Goal: Transaction & Acquisition: Purchase product/service

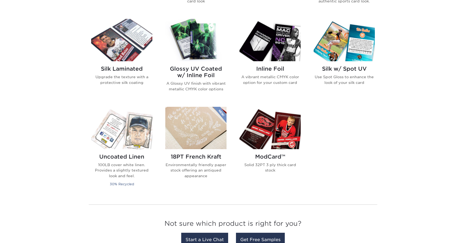
scroll to position [341, 0]
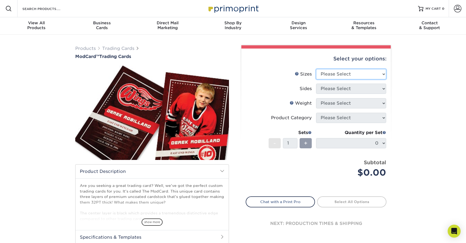
click at [384, 74] on select "Please Select 2.5" x 3.5"" at bounding box center [351, 74] width 70 height 10
select select "2.50x3.50"
click at [316, 69] on select "Please Select 2.5" x 3.5"" at bounding box center [351, 74] width 70 height 10
click at [384, 87] on select "Please Select Print Both Sides Print Front Only" at bounding box center [351, 89] width 70 height 10
select select "13abbda7-1d64-4f25-8bb2-c179b224825d"
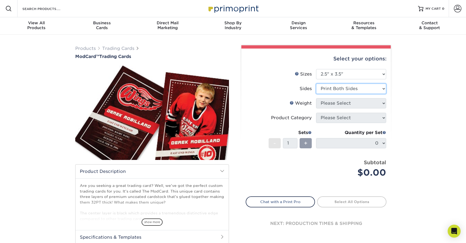
click at [316, 84] on select "Please Select Print Both Sides Print Front Only" at bounding box center [351, 89] width 70 height 10
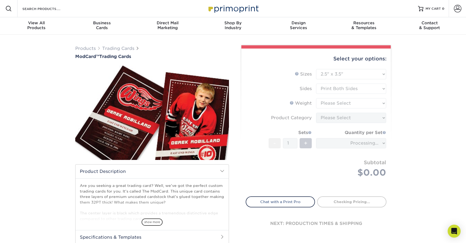
click at [382, 103] on form "Sizes Help Sizes Please Select 2.5" x 3.5" Sides Please Select Coating" at bounding box center [316, 129] width 141 height 121
click at [382, 91] on form "Sizes Help Sizes Please Select 2.5" x 3.5" Sides Please Select Coating" at bounding box center [316, 129] width 141 height 121
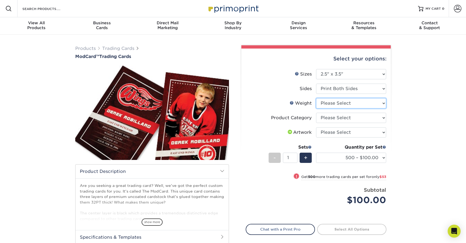
click at [382, 103] on select "Please Select 32PTUCBLK" at bounding box center [351, 103] width 70 height 10
select select "32PTUCBLK"
click at [316, 98] on select "Please Select 32PTUCBLK" at bounding box center [351, 103] width 70 height 10
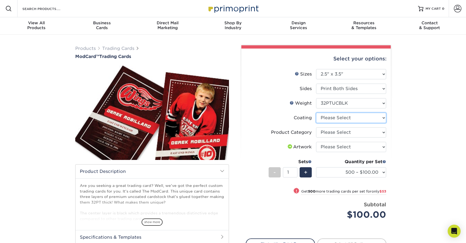
click at [383, 117] on select at bounding box center [351, 118] width 70 height 10
select select "3e7618de-abca-4bda-9f97-8b9129e913d8"
click at [316, 113] on select at bounding box center [351, 118] width 70 height 10
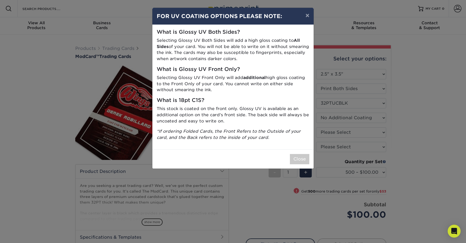
click at [396, 135] on div "× FOR UV COATING OPTIONS PLEASE NOTE: What is Glossy UV Both Sides? Selecting G…" at bounding box center [233, 121] width 466 height 243
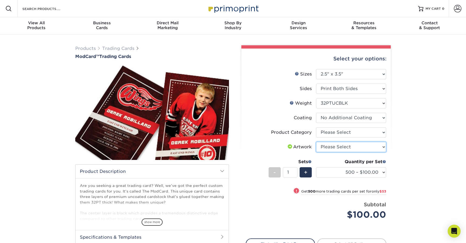
click at [384, 148] on select "Please Select I will upload files I need a design - $100" at bounding box center [351, 147] width 70 height 10
select select "upload"
click at [316, 142] on select "Please Select I will upload files I need a design - $100" at bounding box center [351, 147] width 70 height 10
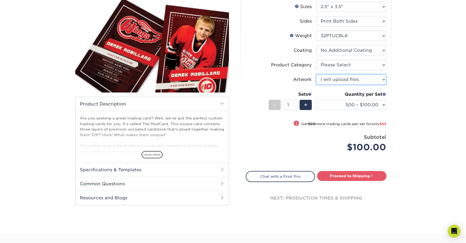
scroll to position [67, 0]
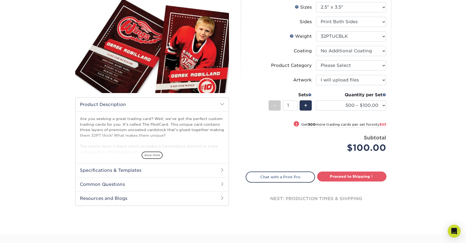
click at [220, 169] on h2 "Specifications & Templates" at bounding box center [152, 170] width 153 height 14
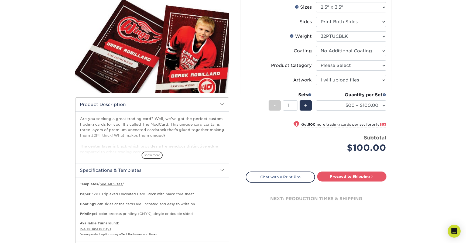
click at [220, 169] on span at bounding box center [222, 170] width 4 height 4
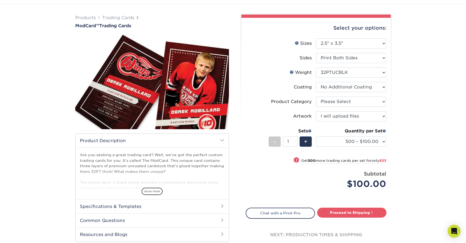
scroll to position [36, 0]
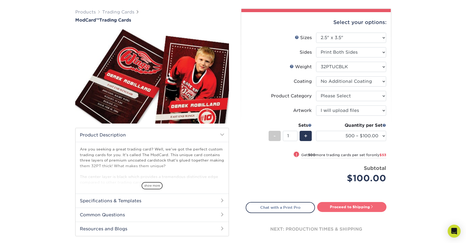
click at [372, 205] on span at bounding box center [372, 207] width 4 height 4
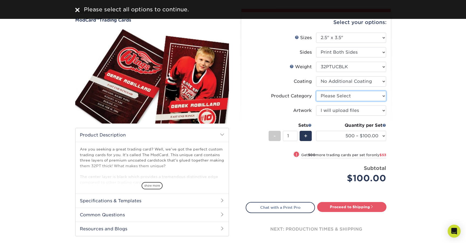
click at [382, 95] on select "Please Select Trading Cards" at bounding box center [351, 96] width 70 height 10
select select "c2f9bce9-36c2-409d-b101-c29d9d031e18"
click at [316, 91] on select "Please Select Trading Cards" at bounding box center [351, 96] width 70 height 10
click at [383, 135] on select "500 – $100.00 1000 – $153.00" at bounding box center [351, 136] width 70 height 10
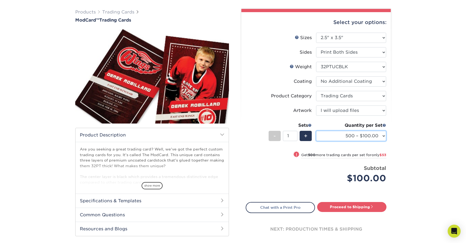
click at [316, 131] on select "500 – $100.00 1000 – $153.00" at bounding box center [351, 136] width 70 height 10
click at [384, 135] on select "500 – $100.00 1000 – $153.00" at bounding box center [351, 136] width 70 height 10
click at [377, 207] on link "Proceed to Shipping" at bounding box center [351, 207] width 69 height 10
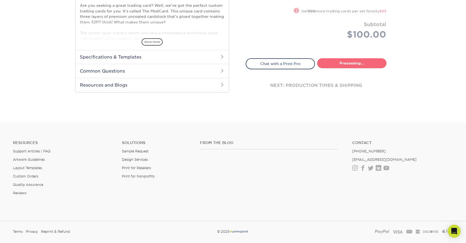
select select "1cb2575a-0653-4a32-8e14-9db875e4cbae"
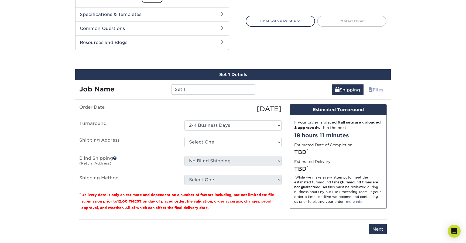
scroll to position [253, 0]
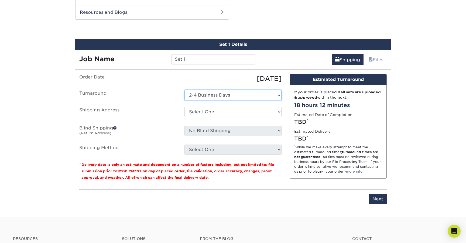
click at [278, 94] on select "Select One 2-4 Business Days" at bounding box center [232, 95] width 97 height 10
click at [184, 90] on select "Select One 2-4 Business Days" at bounding box center [232, 95] width 97 height 10
click at [277, 111] on select "Select One + Add New Address - Login" at bounding box center [232, 112] width 97 height 10
select select "newaddress"
click at [184, 107] on select "Select One + Add New Address - Login" at bounding box center [232, 112] width 97 height 10
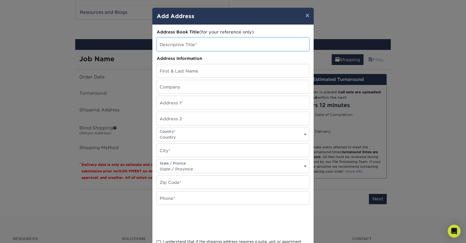
click at [214, 46] on input "text" at bounding box center [233, 44] width 152 height 13
type input "SKi"
type input "Clinton J Shrull"
type input "Sidekick Ink"
type input "1316 Salt Lick Dr"
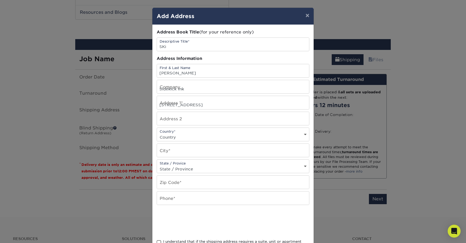
select select "US"
type input "Georgetown"
select select "TX"
type input "78633"
type input "4083109039"
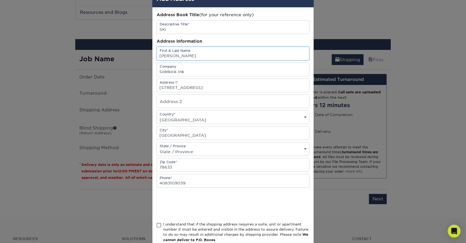
scroll to position [18, 0]
click at [173, 75] on input "Sidekick Ink" at bounding box center [233, 68] width 152 height 13
click at [173, 73] on input "Sidekick Ink" at bounding box center [233, 68] width 152 height 13
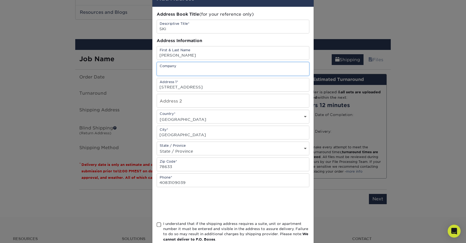
scroll to position [31, 0]
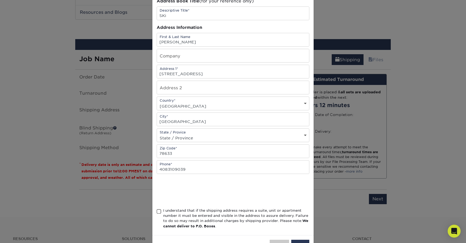
click at [159, 210] on span at bounding box center [159, 211] width 5 height 5
click at [0, 0] on input "I understand that if the shipping address requires a suite, unit or apartment n…" at bounding box center [0, 0] width 0 height 0
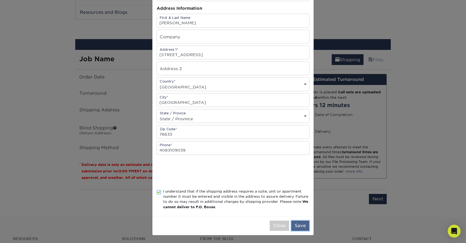
click at [301, 223] on button "Save" at bounding box center [300, 226] width 18 height 10
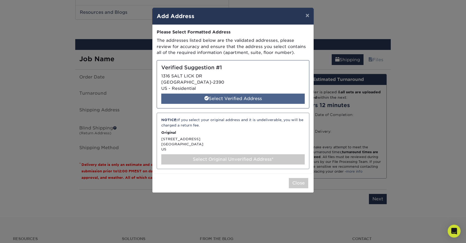
click at [228, 100] on div "Select Verified Address" at bounding box center [232, 99] width 143 height 10
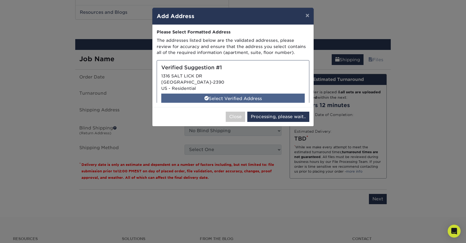
select select "286924"
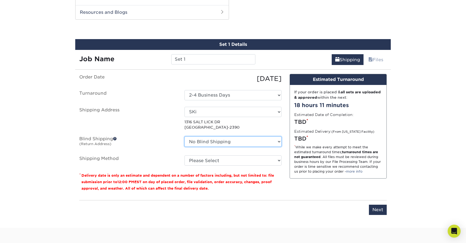
click at [279, 140] on select "No Blind Shipping + Add New Address" at bounding box center [232, 141] width 97 height 10
click at [184, 136] on select "No Blind Shipping + Add New Address" at bounding box center [232, 141] width 97 height 10
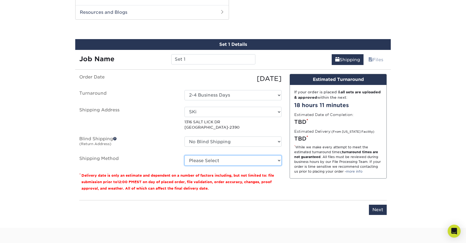
click at [279, 161] on select "Please Select Ground Shipping (+$25.64) 3 Day Shipping Service (+$27.89) 2 Day …" at bounding box center [232, 160] width 97 height 10
select select "03"
click at [184, 155] on select "Please Select Ground Shipping (+$25.64) 3 Day Shipping Service (+$27.89) 2 Day …" at bounding box center [232, 160] width 97 height 10
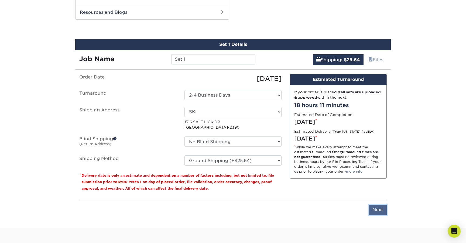
click at [379, 212] on input "Next" at bounding box center [378, 210] width 18 height 10
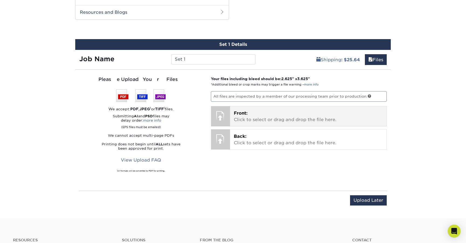
click at [244, 114] on span "Front:" at bounding box center [241, 113] width 14 height 5
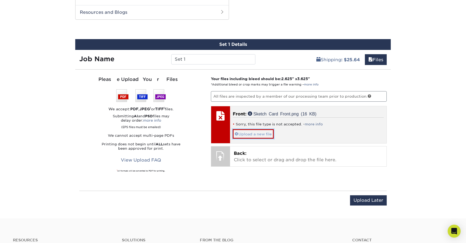
click at [256, 132] on link "Upload a new file" at bounding box center [253, 133] width 41 height 9
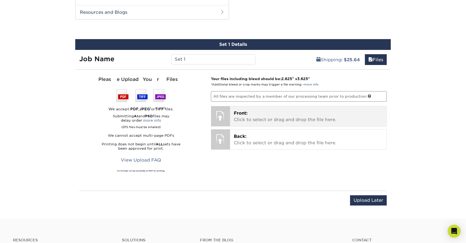
click at [242, 112] on span "Front:" at bounding box center [241, 113] width 14 height 5
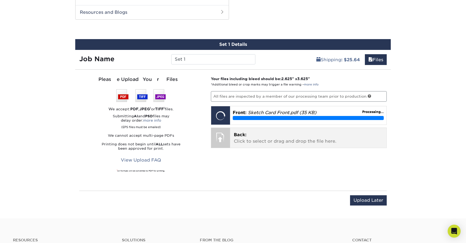
click at [288, 137] on p "Back: Click to select or drag and drop the file here." at bounding box center [308, 138] width 149 height 13
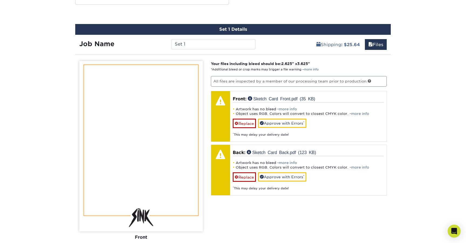
scroll to position [278, 0]
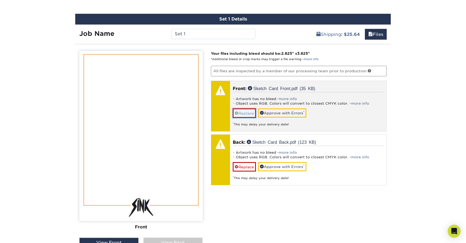
click at [244, 113] on link "Replace" at bounding box center [244, 112] width 23 height 9
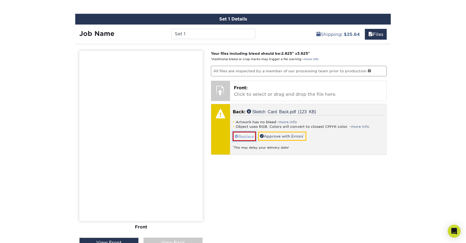
click at [243, 134] on link "Replace" at bounding box center [244, 136] width 23 height 9
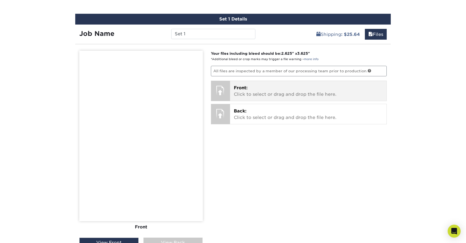
click at [241, 86] on span "Front:" at bounding box center [241, 87] width 14 height 5
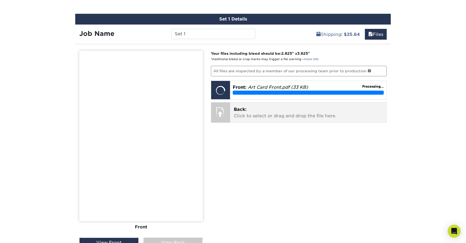
click at [272, 118] on p "Back: Click to select or drag and drop the file here." at bounding box center [308, 112] width 149 height 13
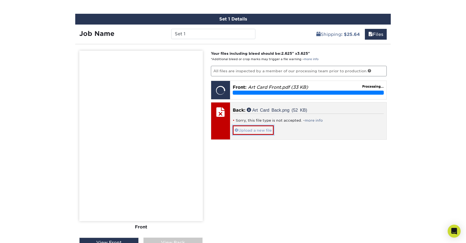
click at [254, 132] on link "Upload a new file" at bounding box center [253, 129] width 41 height 9
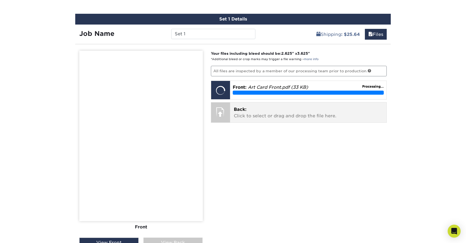
click at [241, 114] on p "Back: Click to select or drag and drop the file here." at bounding box center [308, 112] width 149 height 13
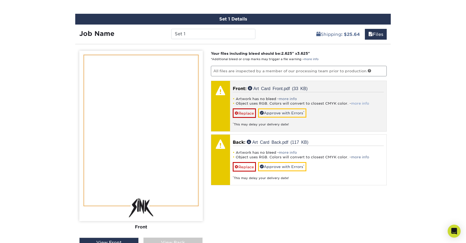
click at [358, 102] on link "more info" at bounding box center [360, 103] width 18 height 4
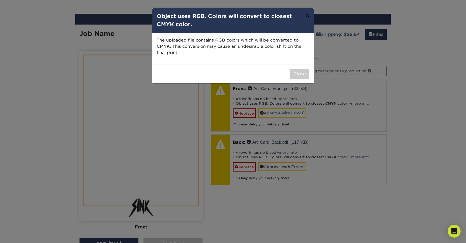
click at [308, 16] on button "×" at bounding box center [307, 15] width 12 height 15
